Goal: Check status: Check status

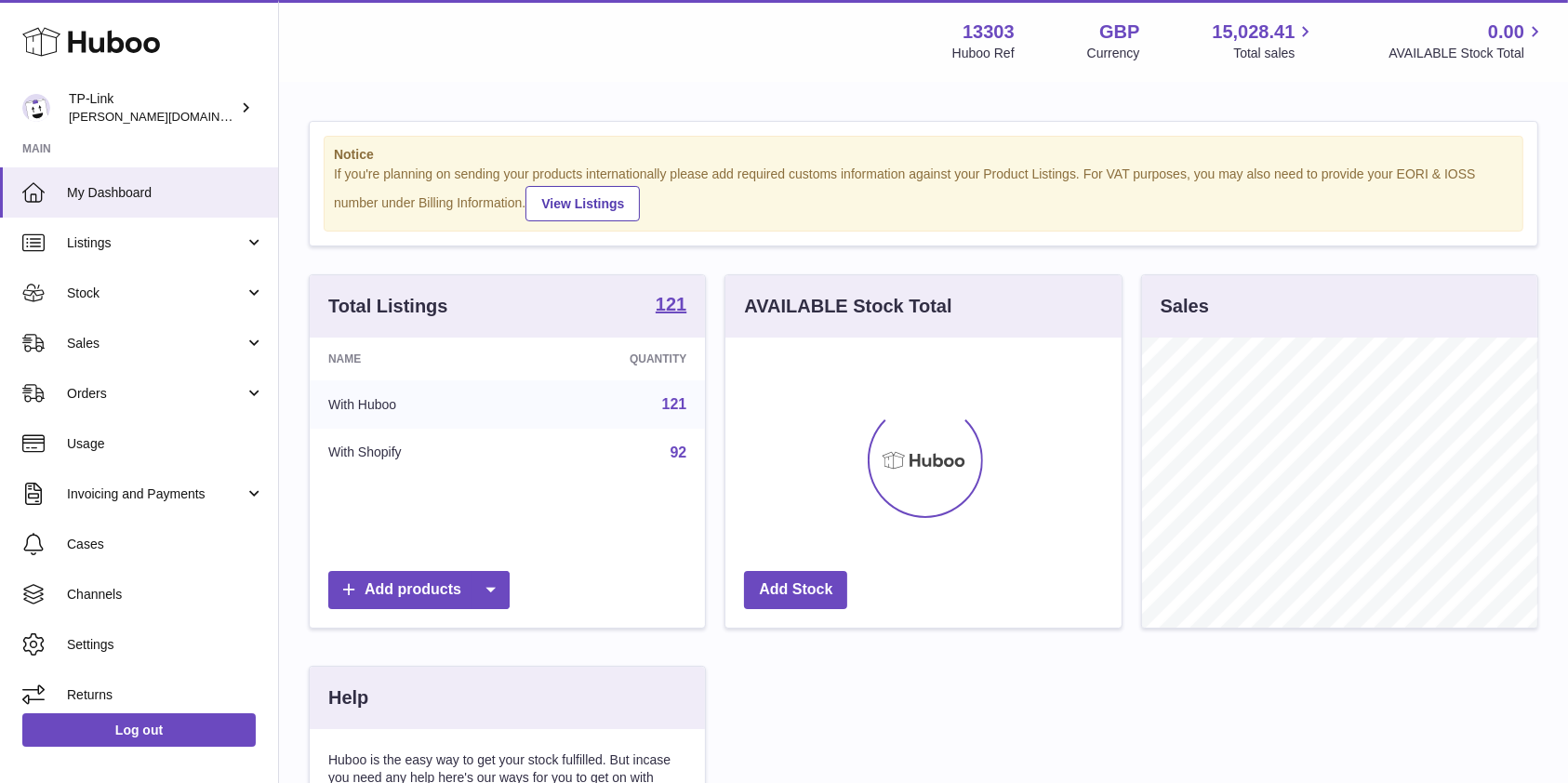
scroll to position [290, 395]
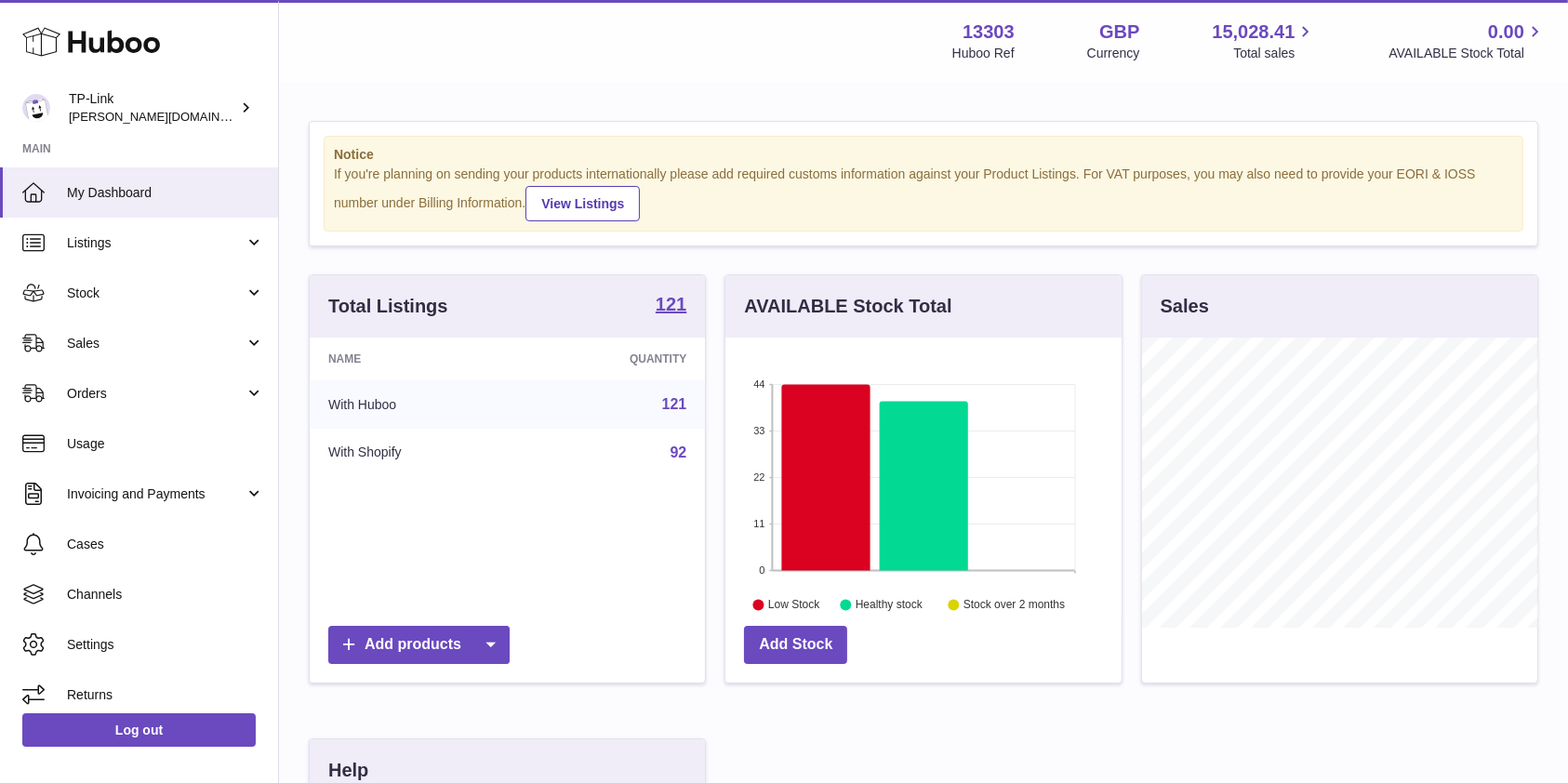
click at [1314, 96] on div "Notice If you're planning on sending your products internationally please add r…" at bounding box center [924, 597] width 1289 height 1027
click at [125, 293] on span "Stock" at bounding box center [155, 294] width 177 height 17
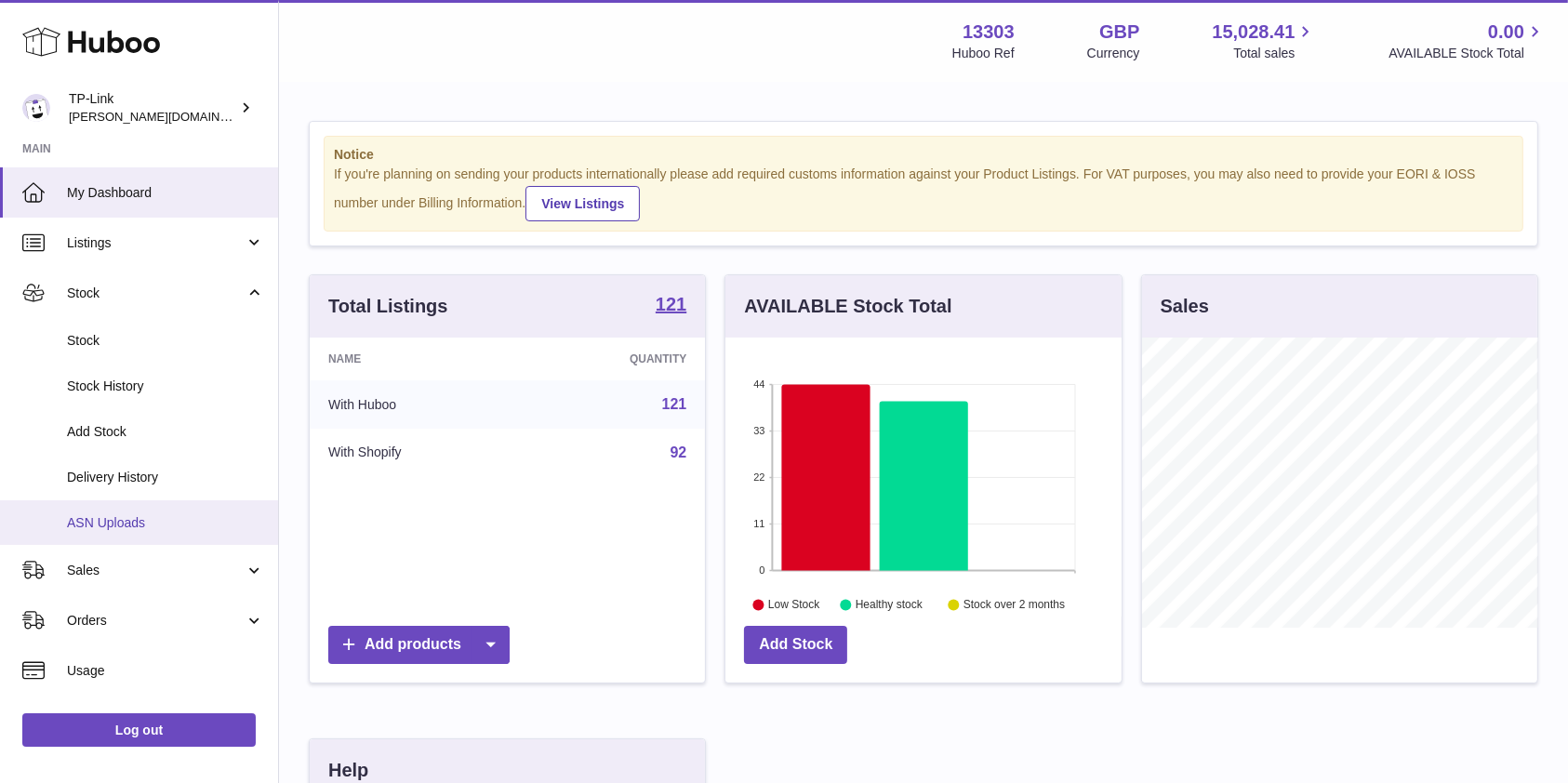
click at [110, 517] on span "ASN Uploads" at bounding box center [165, 523] width 197 height 17
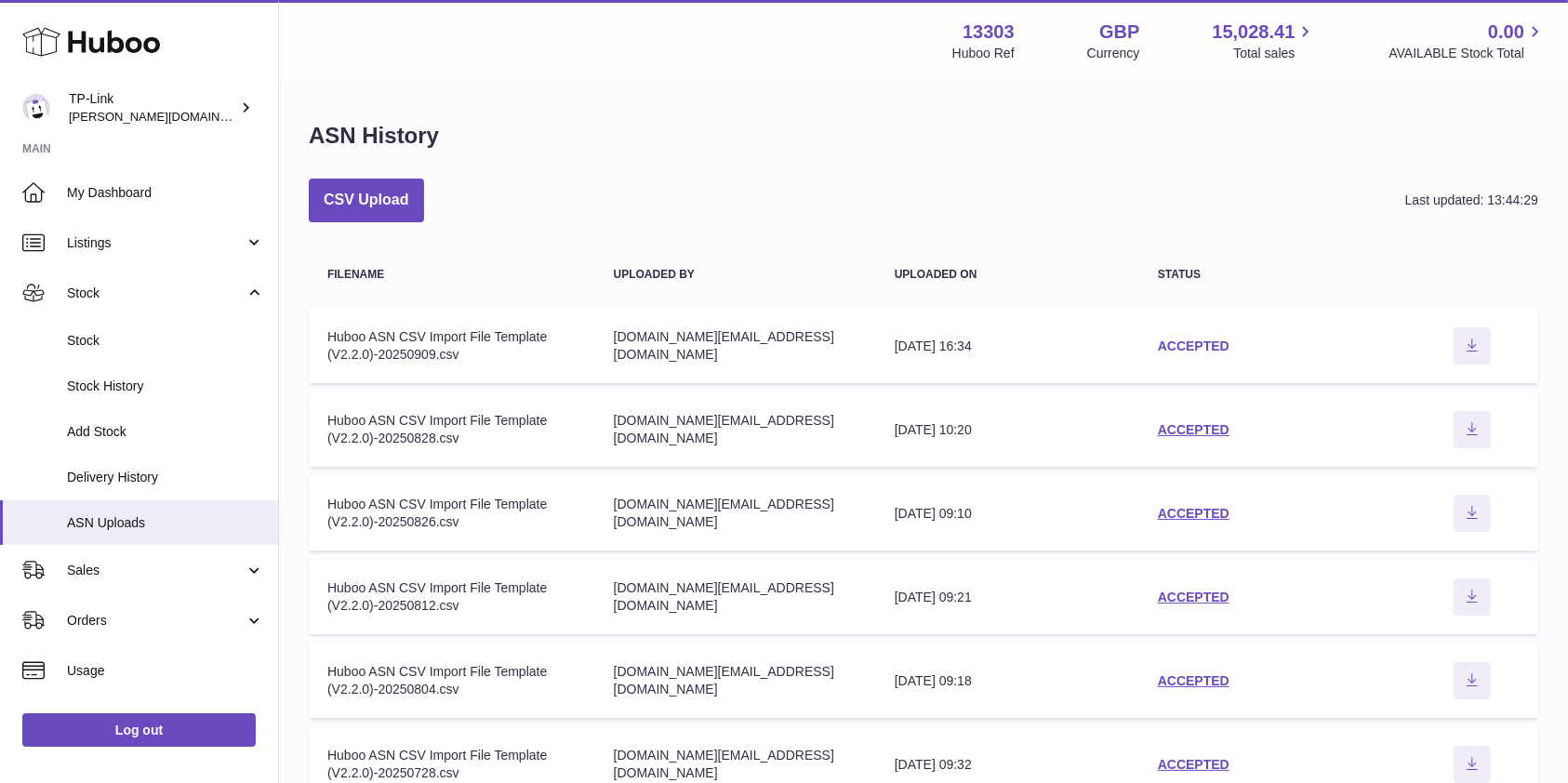
click at [1177, 343] on link "ACCEPTED" at bounding box center [1194, 345] width 72 height 15
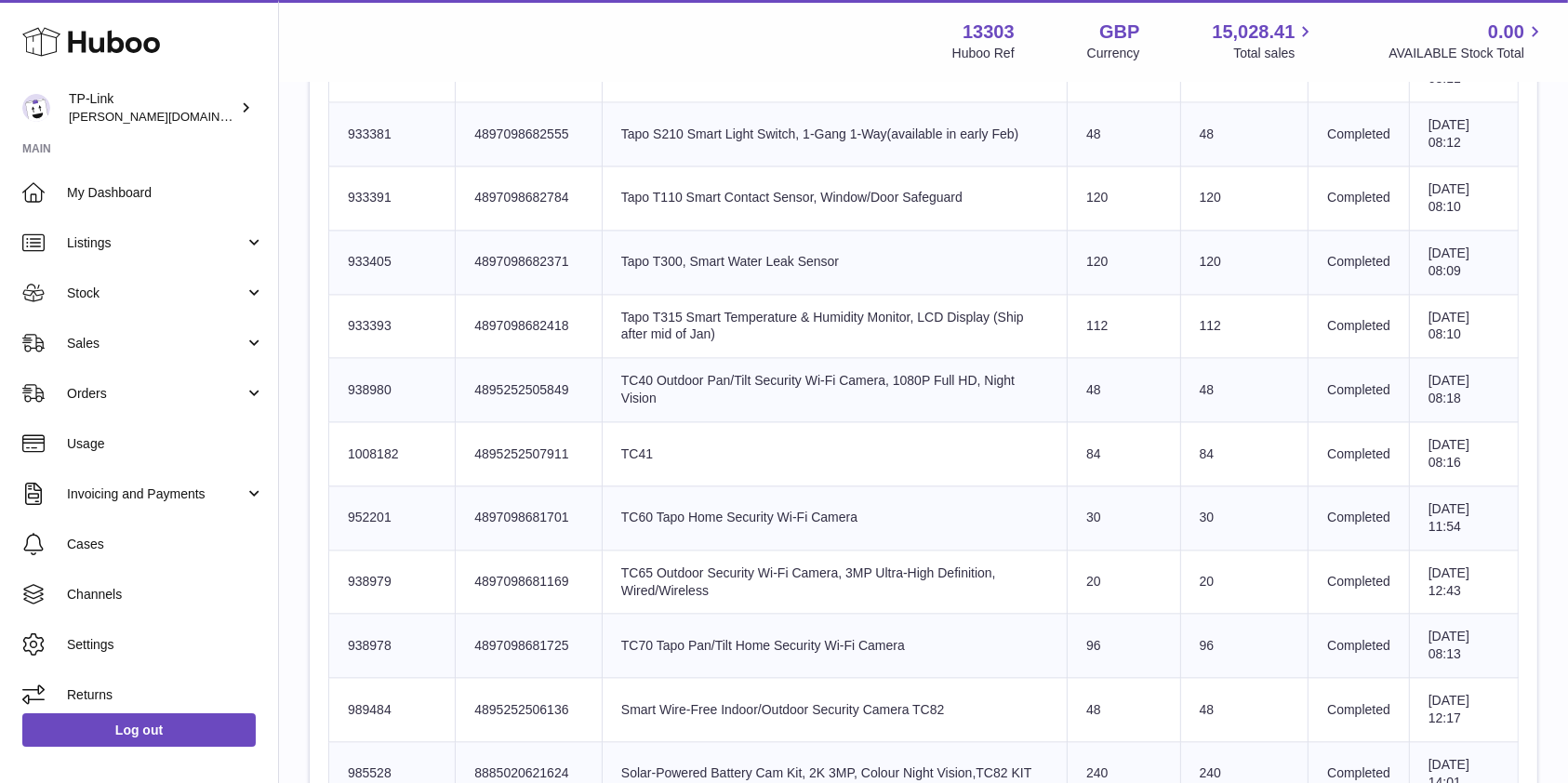
scroll to position [3967, 0]
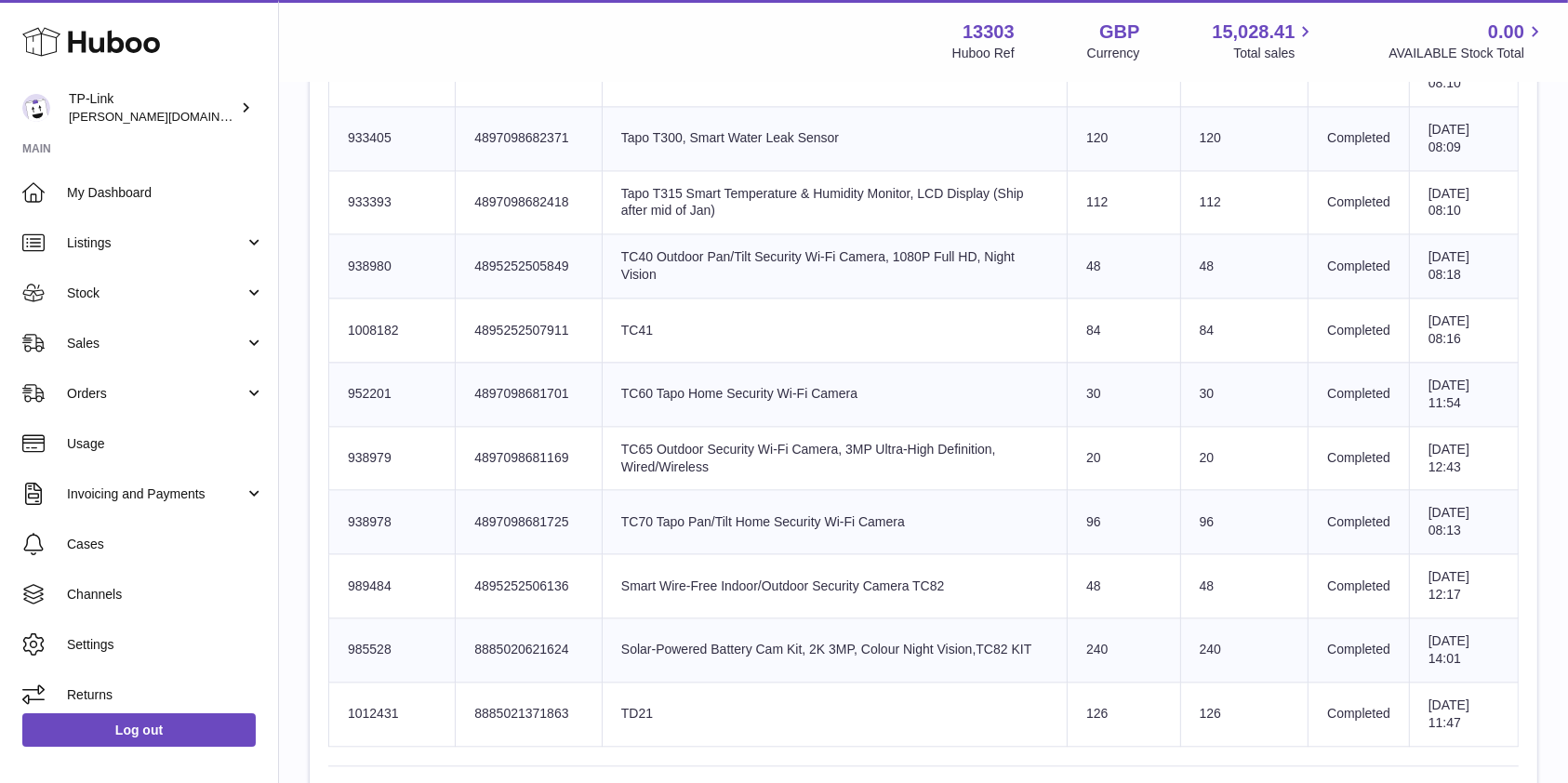
click at [1330, 457] on td "Completed" at bounding box center [1359, 458] width 102 height 64
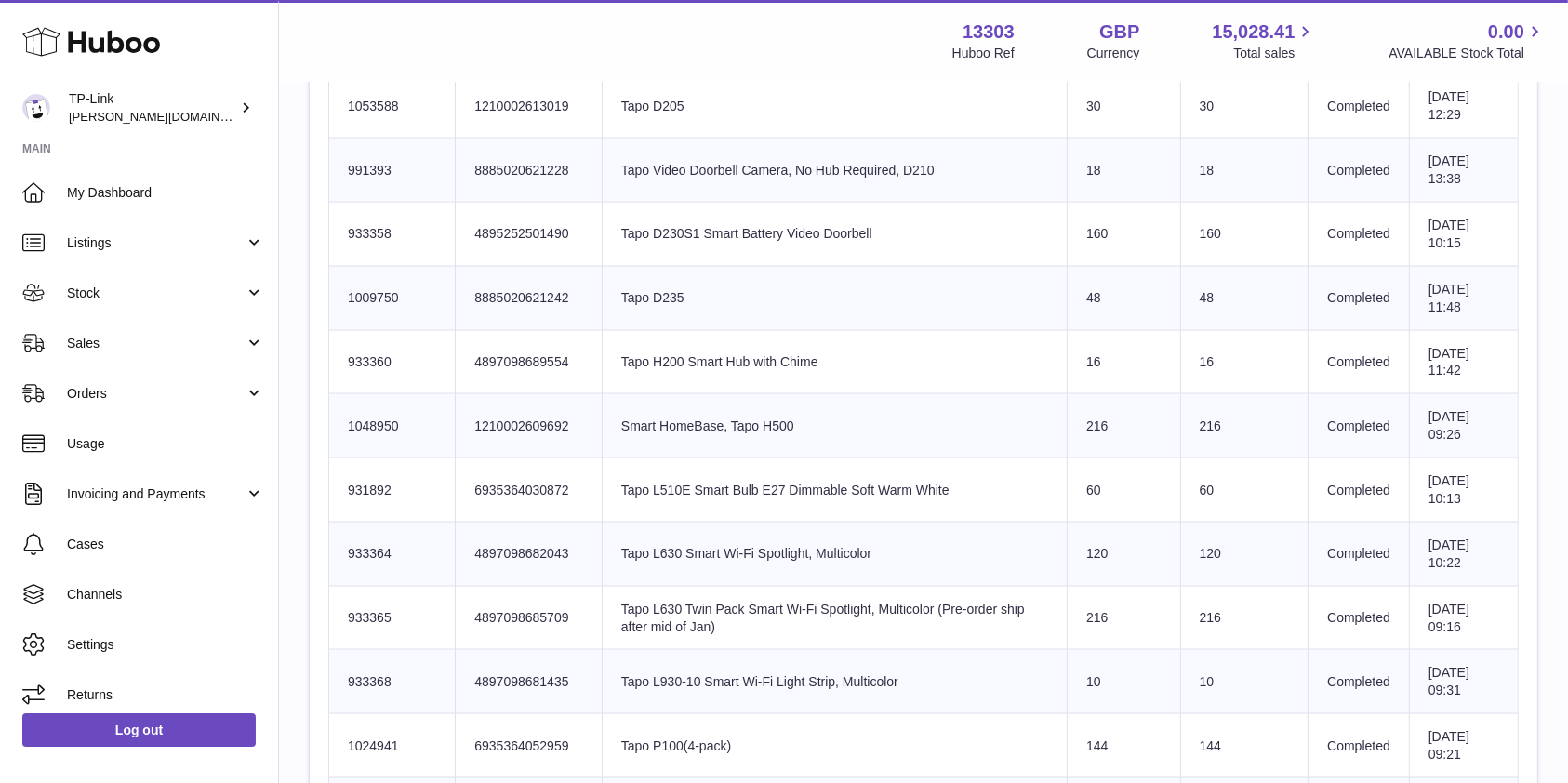
scroll to position [2604, 0]
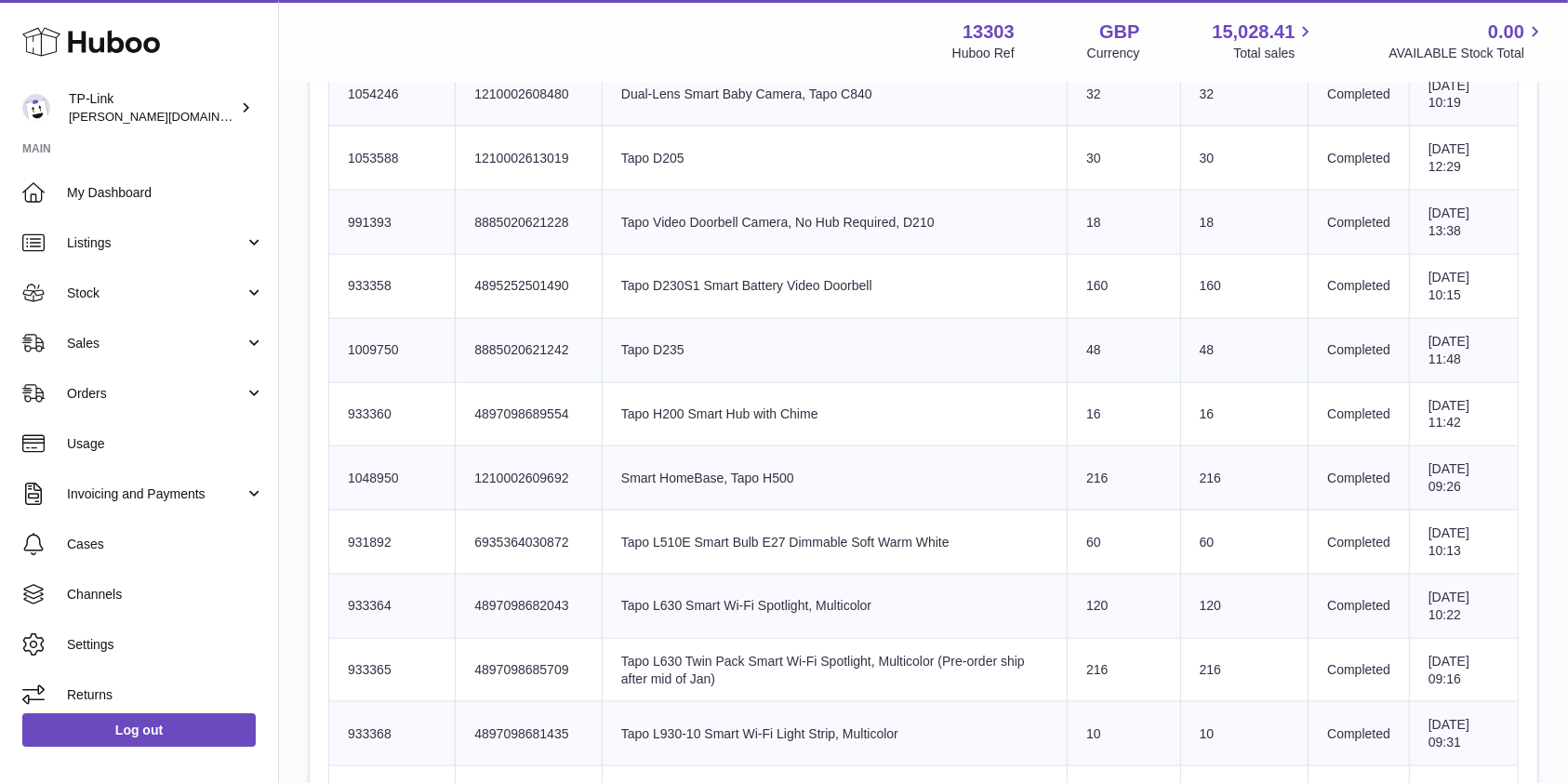
click at [832, 332] on td "Product title Tapo D235" at bounding box center [834, 350] width 465 height 64
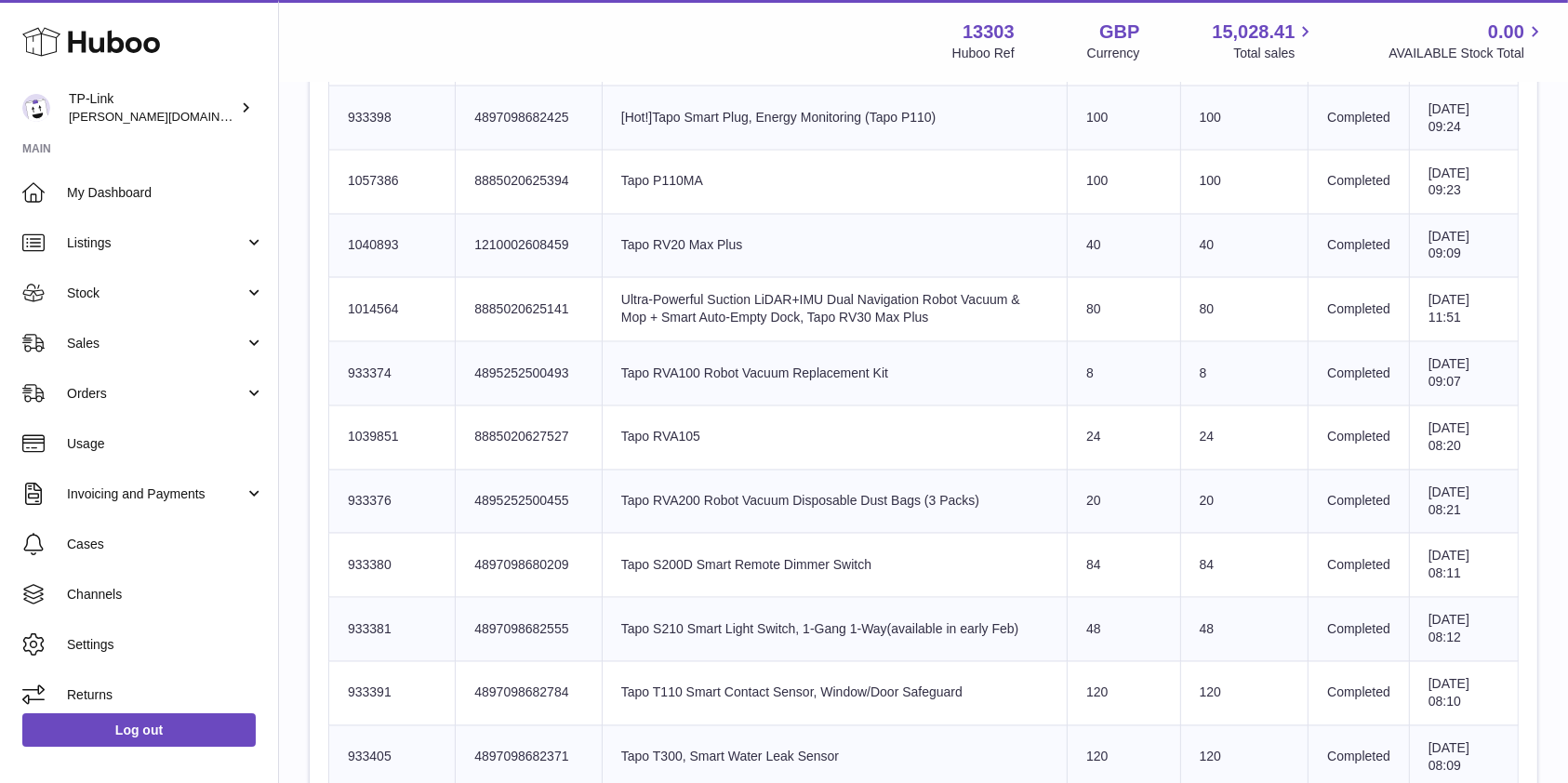
scroll to position [3471, 0]
